Goal: Information Seeking & Learning: Learn about a topic

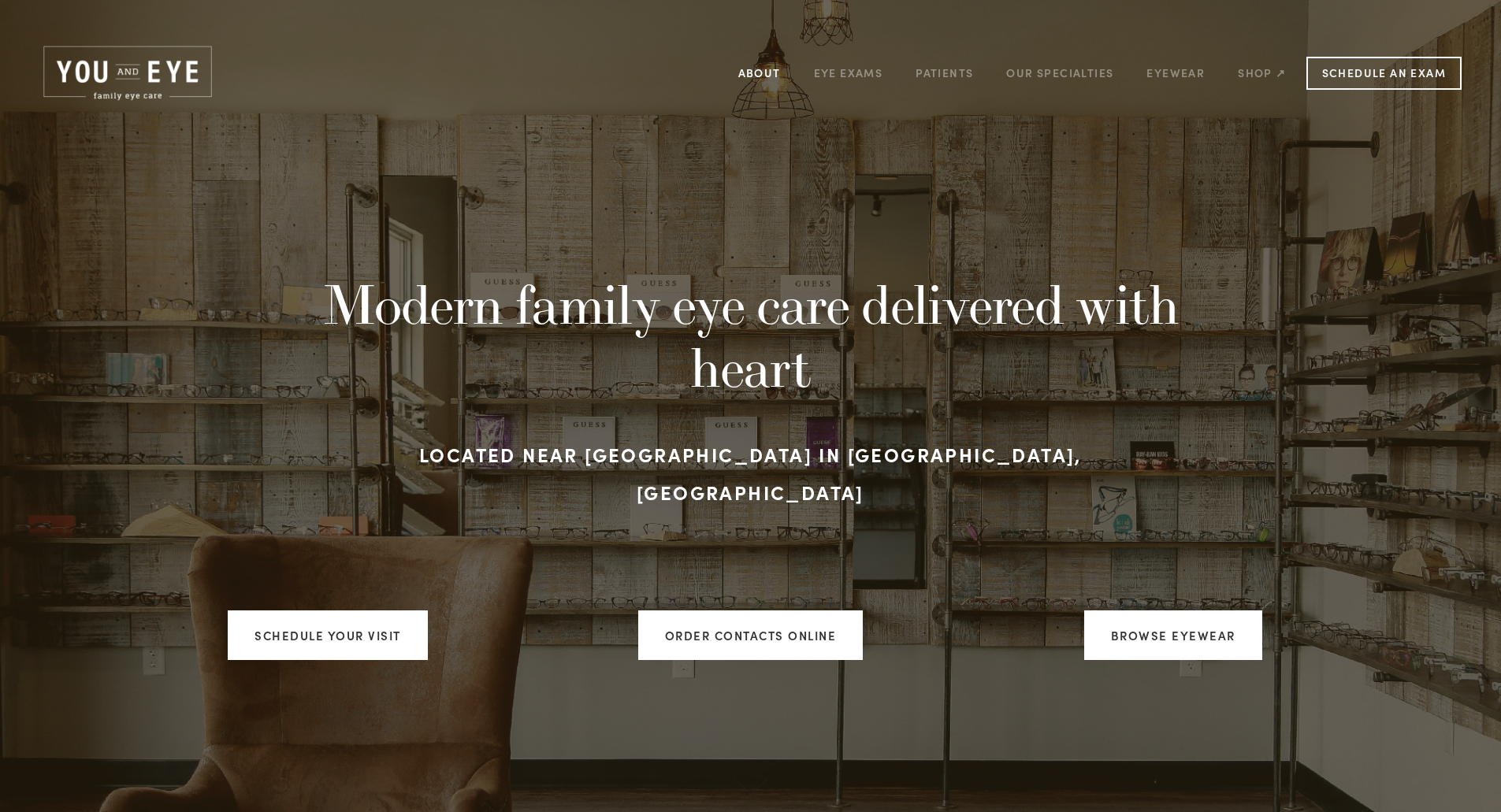
click at [747, 74] on link "About" at bounding box center [759, 72] width 42 height 24
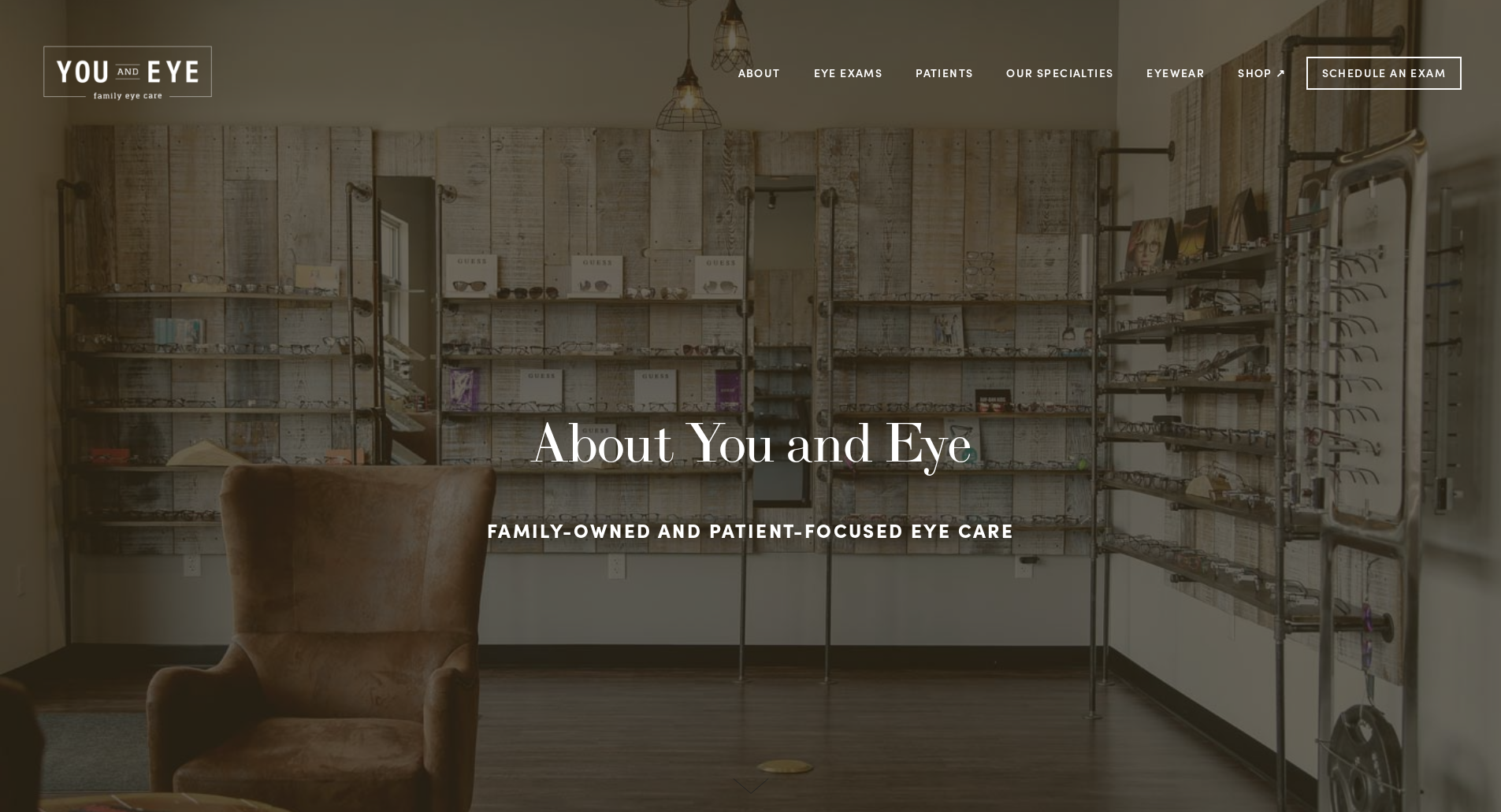
click at [172, 77] on img at bounding box center [127, 73] width 177 height 60
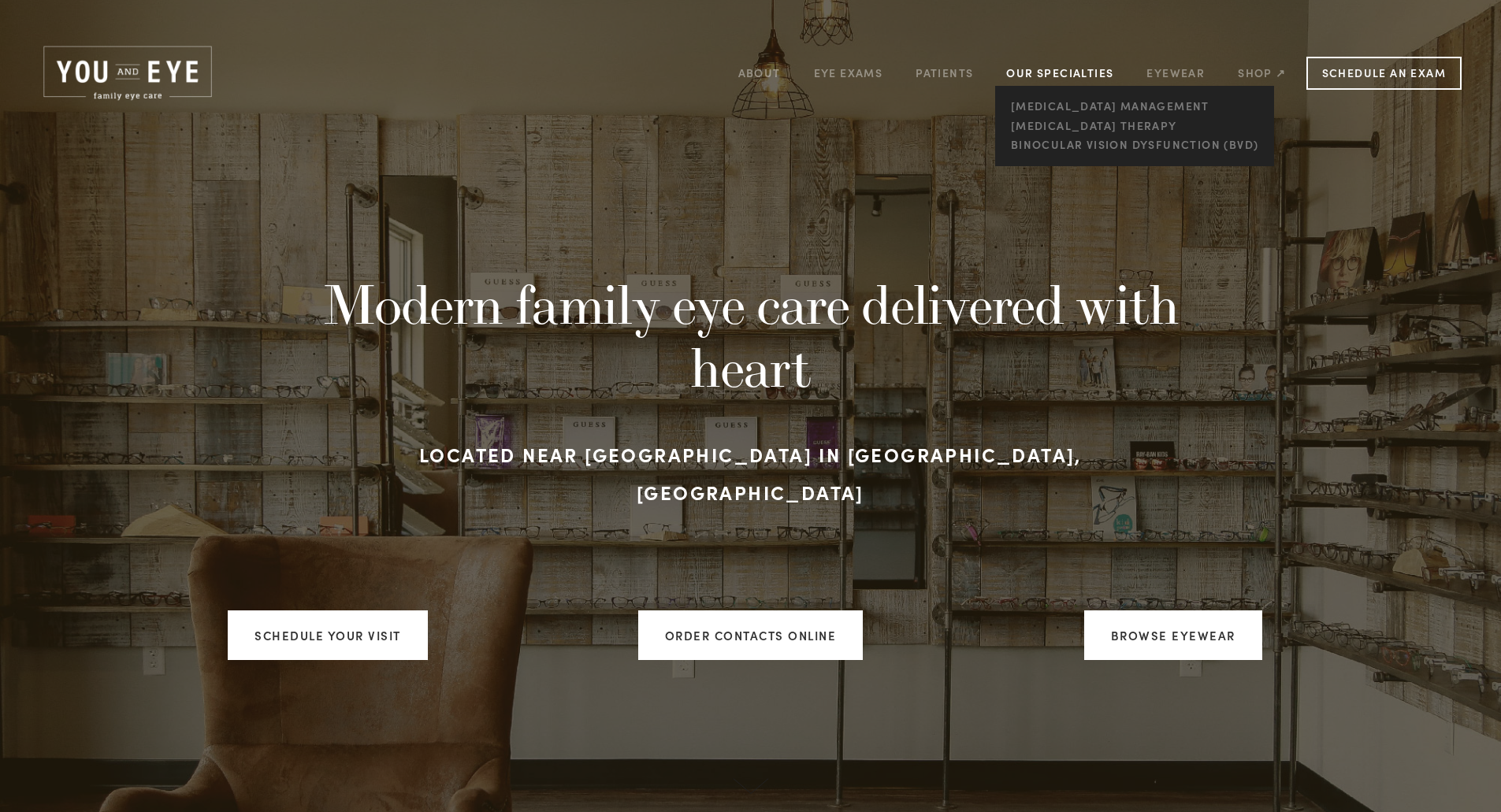
click at [1068, 74] on link "Our Specialties" at bounding box center [1060, 73] width 107 height 15
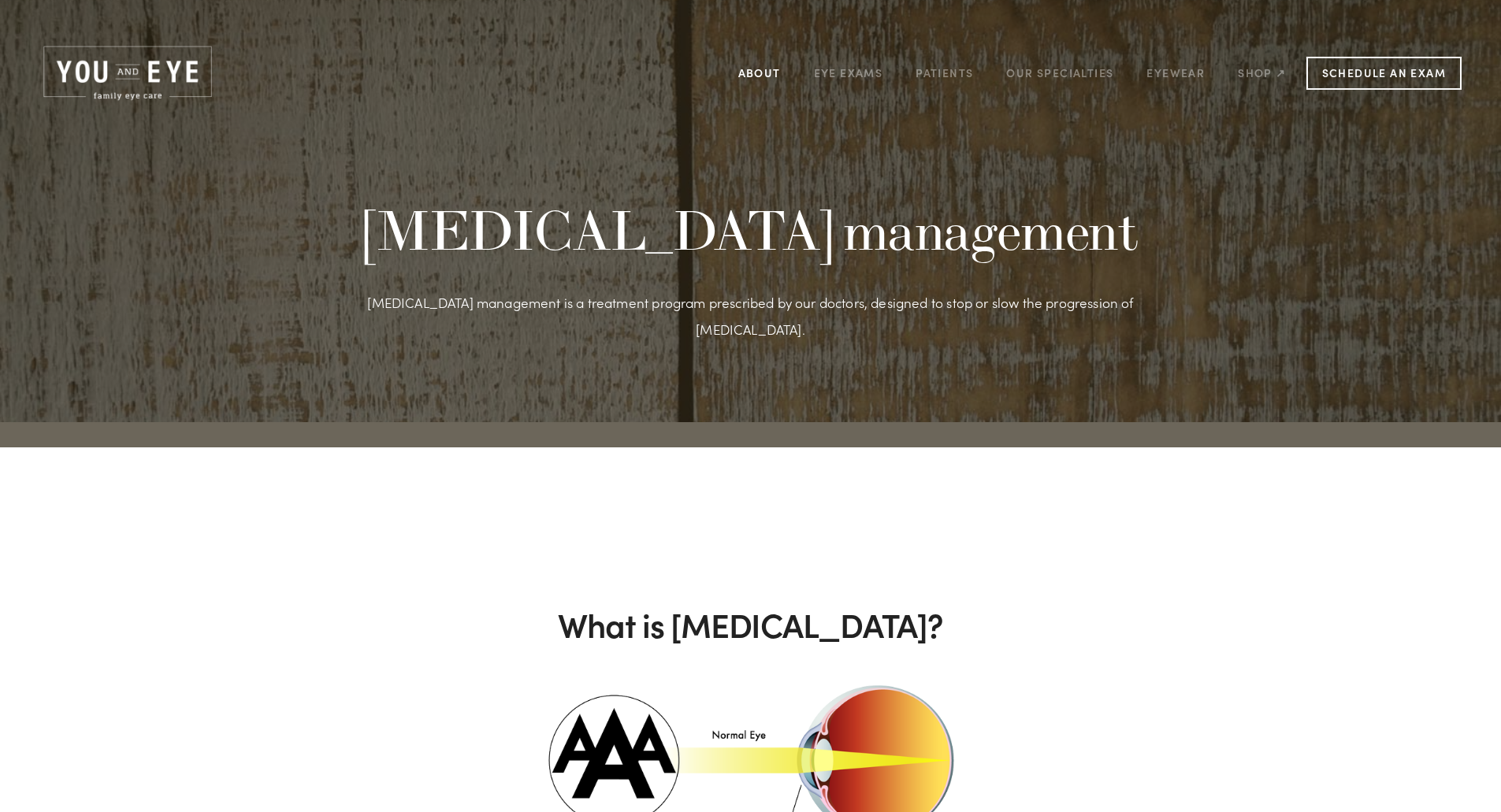
click at [764, 72] on link "About" at bounding box center [759, 72] width 42 height 24
